Goal: Find specific page/section: Find specific page/section

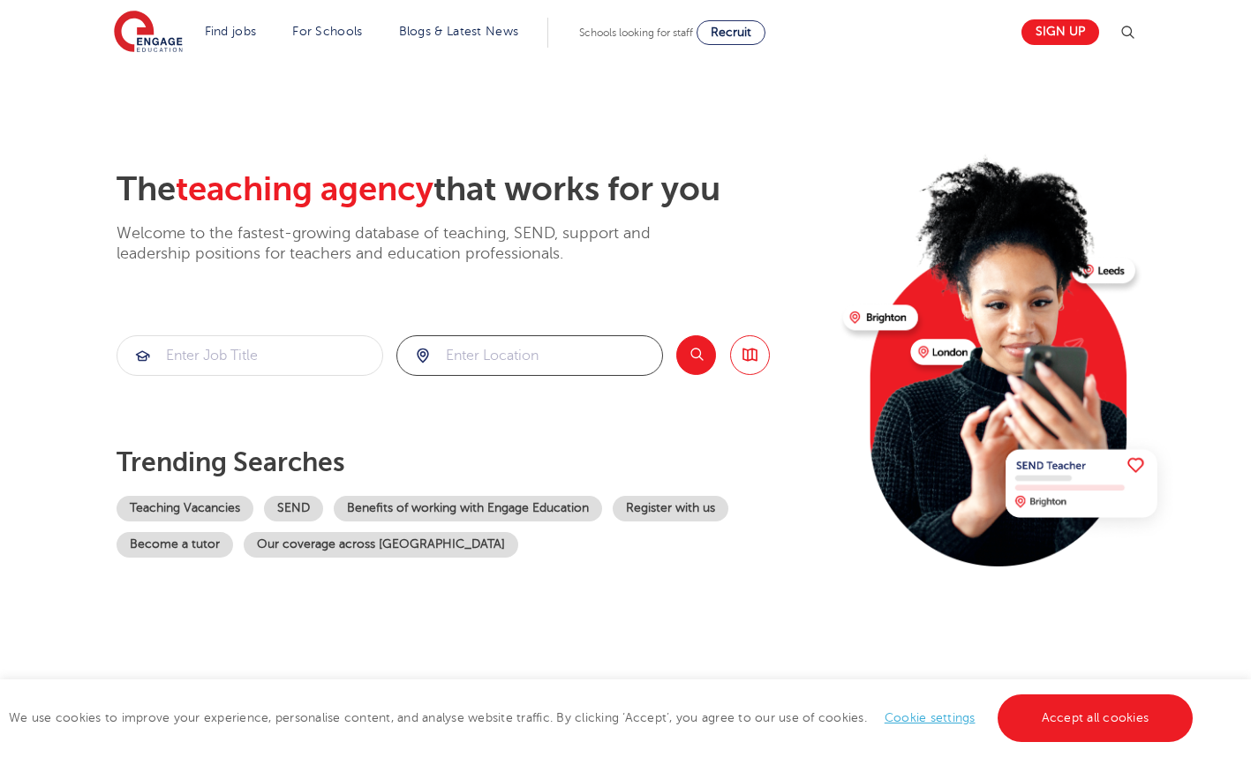
click at [448, 361] on input "search" at bounding box center [529, 355] width 265 height 39
type input "D"
type input "[GEOGRAPHIC_DATA]"
click at [704, 354] on button "Search" at bounding box center [696, 355] width 40 height 40
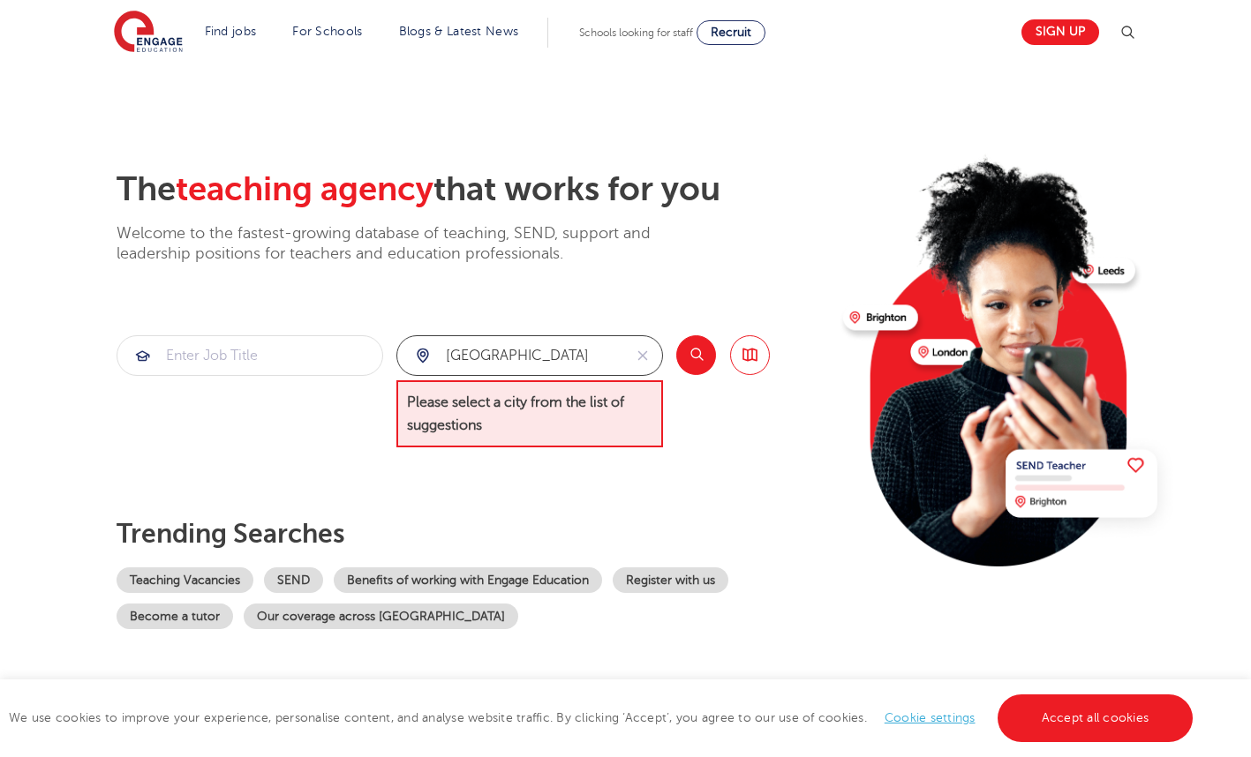
click at [524, 369] on input "[GEOGRAPHIC_DATA]" at bounding box center [509, 355] width 225 height 39
drag, startPoint x: 521, startPoint y: 367, endPoint x: 397, endPoint y: 353, distance: 124.4
click at [397, 353] on div "[GEOGRAPHIC_DATA]" at bounding box center [509, 355] width 225 height 39
click at [425, 356] on div at bounding box center [529, 355] width 265 height 39
click at [422, 356] on div at bounding box center [529, 355] width 265 height 39
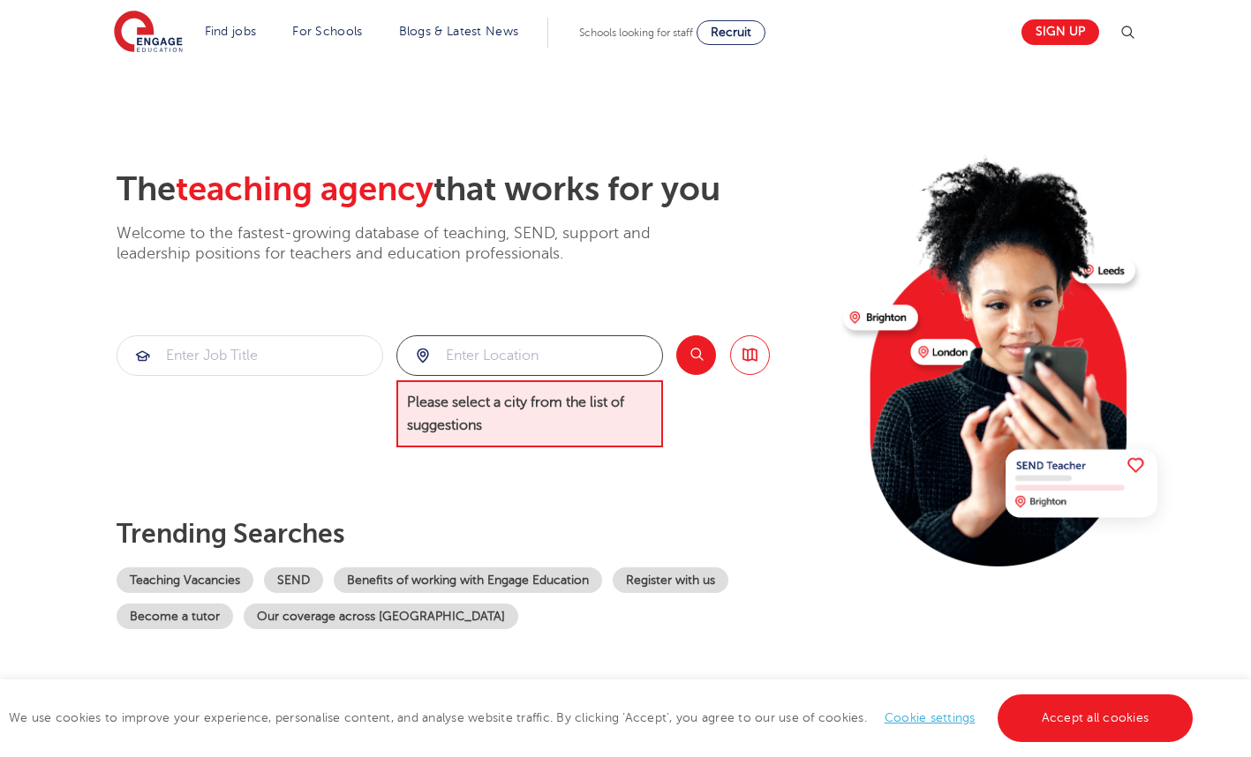
click at [483, 351] on input "search" at bounding box center [529, 355] width 265 height 39
type input "d"
click at [483, 351] on input "search" at bounding box center [529, 355] width 265 height 39
type input "h"
type input "p"
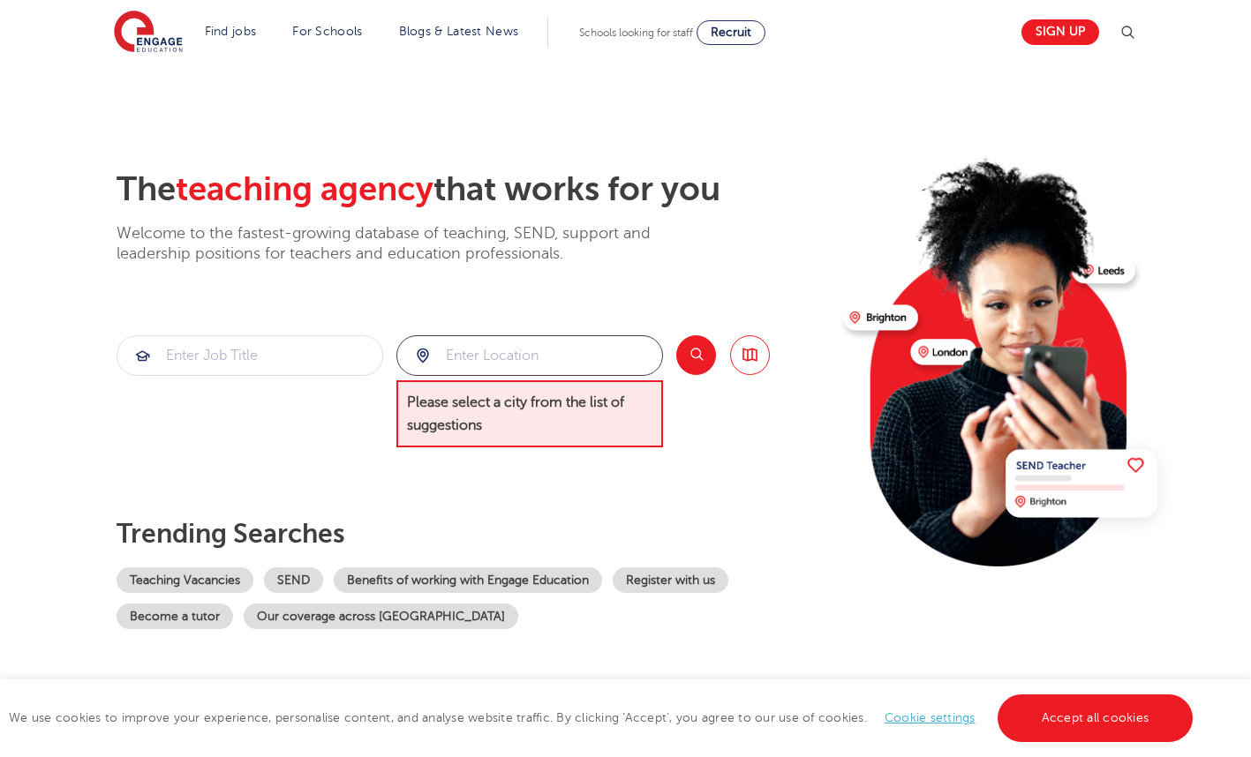
type input "l"
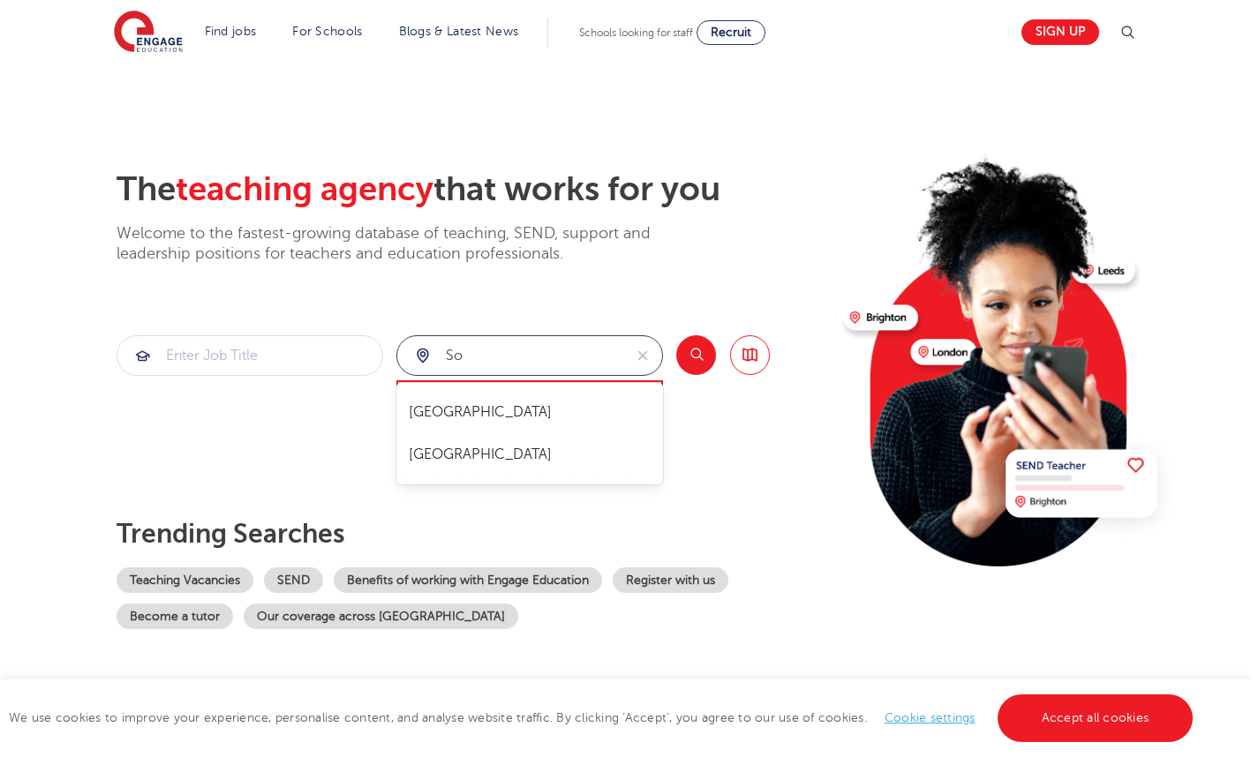
type input "s"
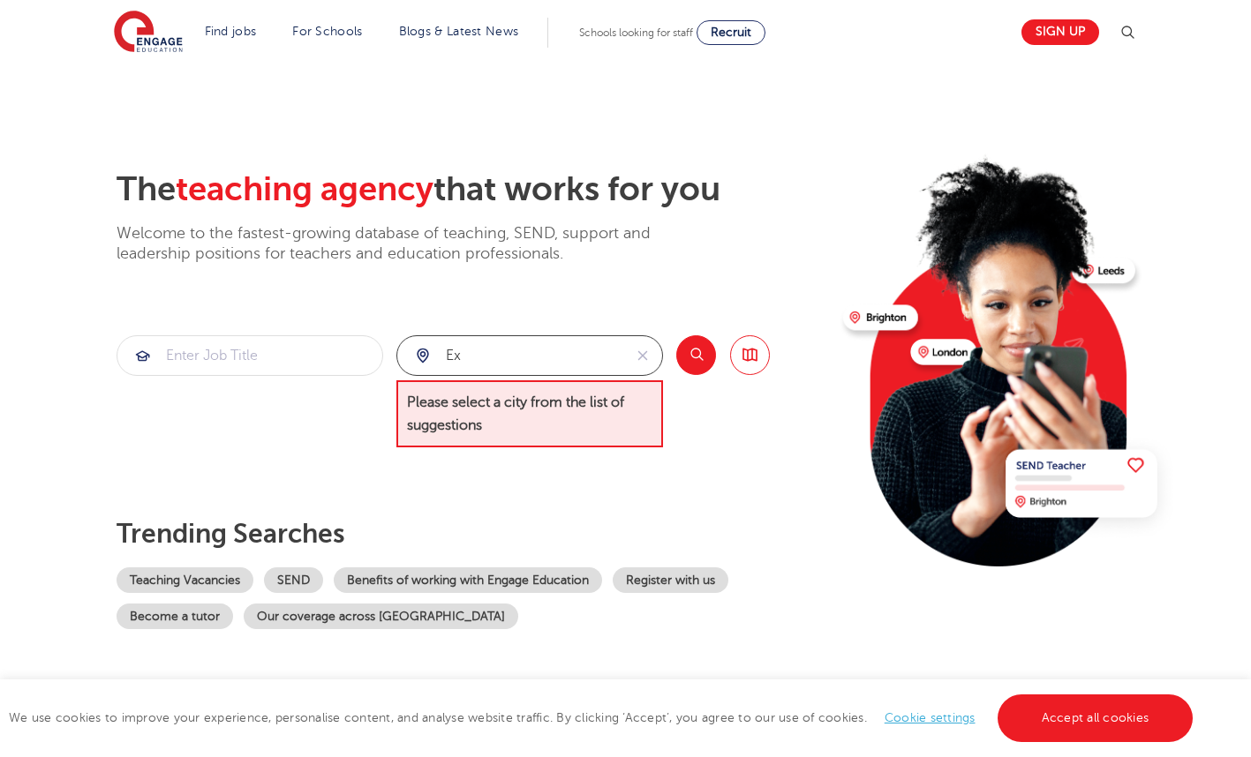
type input "e"
